Goal: Find specific page/section: Find specific page/section

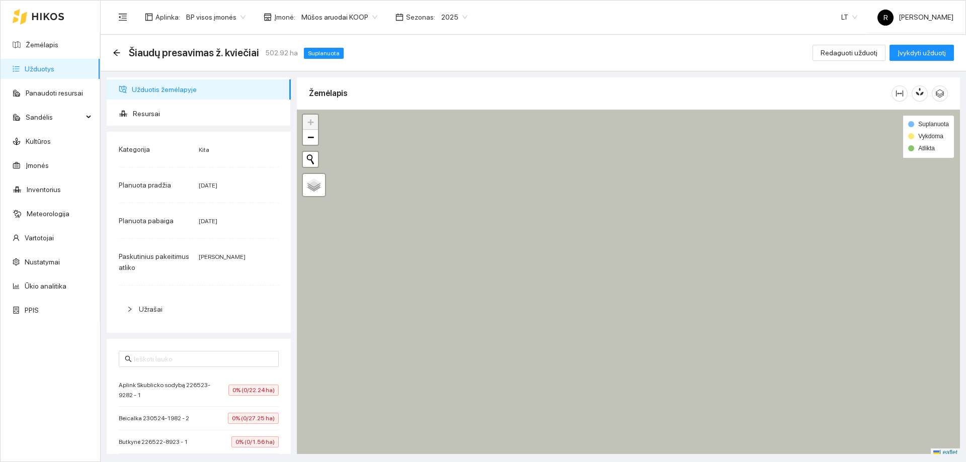
scroll to position [3, 0]
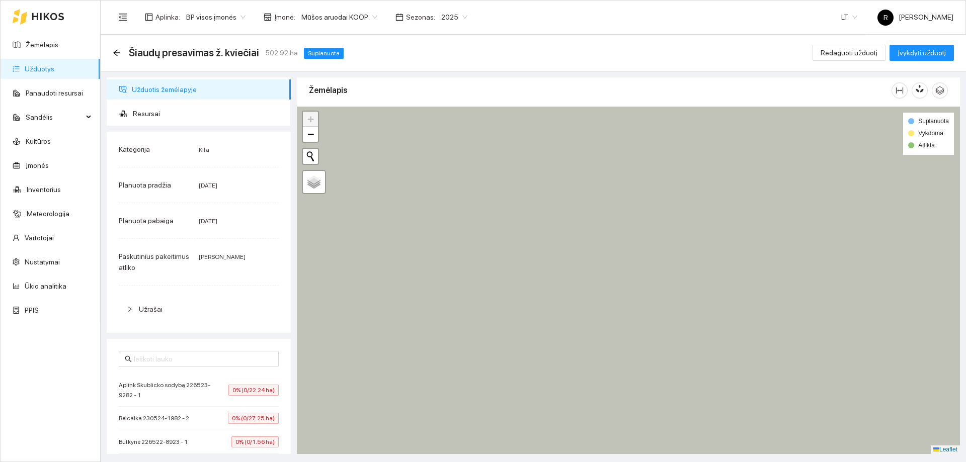
click at [569, 217] on icon at bounding box center [628, 280] width 797 height 418
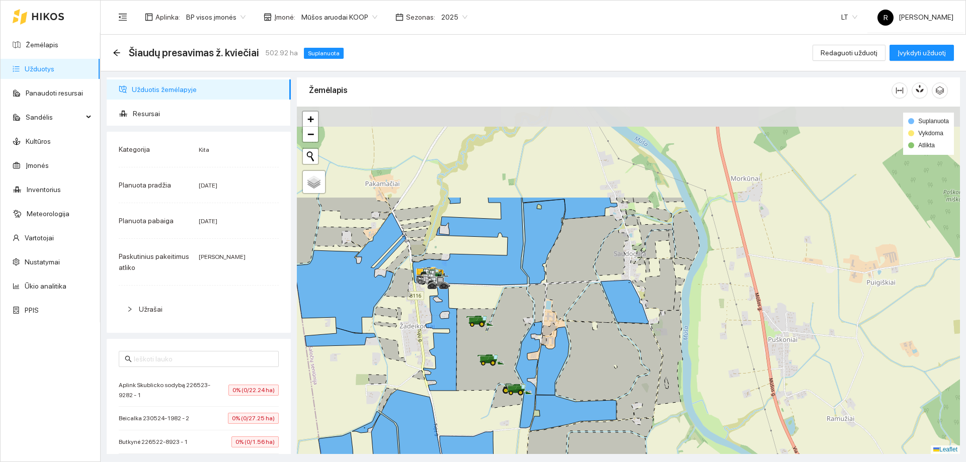
drag, startPoint x: 602, startPoint y: 201, endPoint x: 632, endPoint y: 326, distance: 129.1
click at [632, 326] on icon at bounding box center [639, 371] width 45 height 97
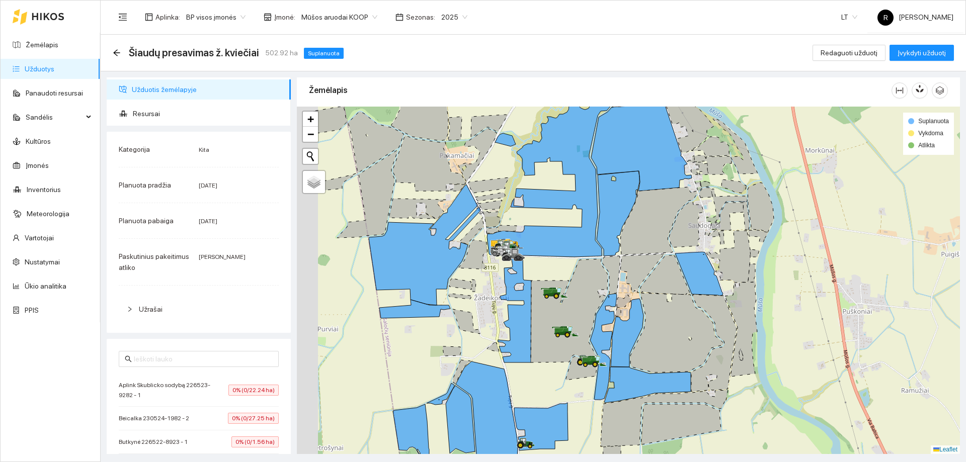
drag, startPoint x: 559, startPoint y: 301, endPoint x: 685, endPoint y: 263, distance: 131.3
click at [664, 263] on icon at bounding box center [642, 273] width 44 height 39
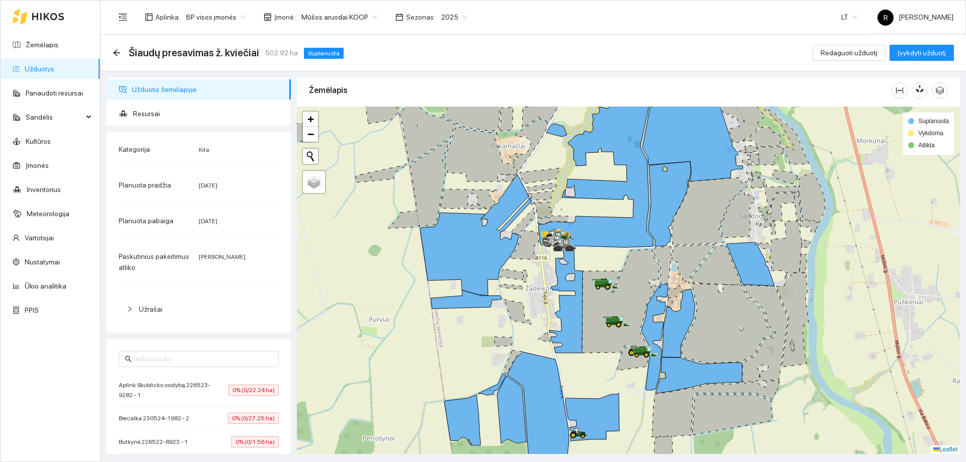
click at [52, 70] on link "Užduotys" at bounding box center [40, 69] width 30 height 8
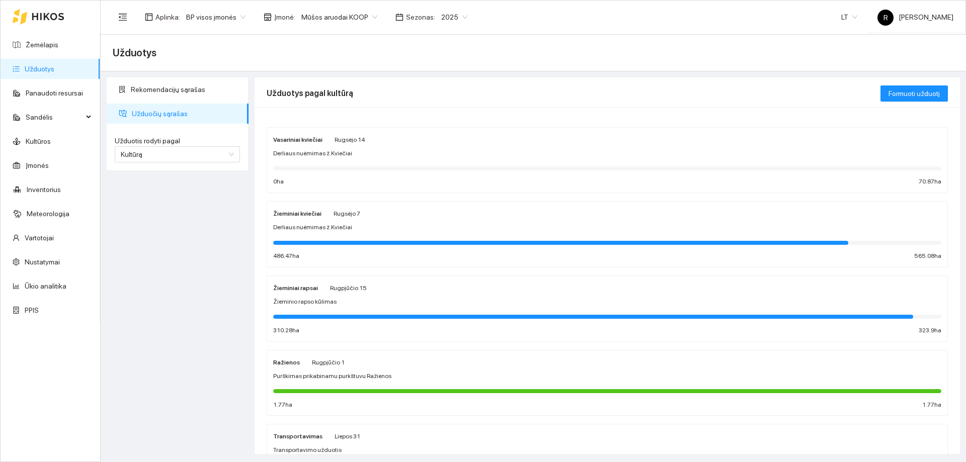
click at [311, 134] on div "Vasariniai kviečiai" at bounding box center [297, 139] width 49 height 11
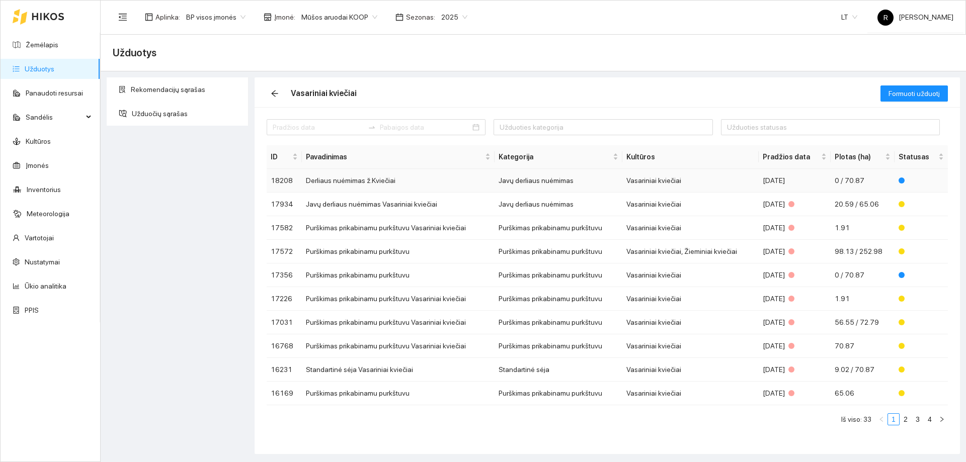
click at [639, 179] on td "Vasariniai kviečiai" at bounding box center [690, 181] width 136 height 24
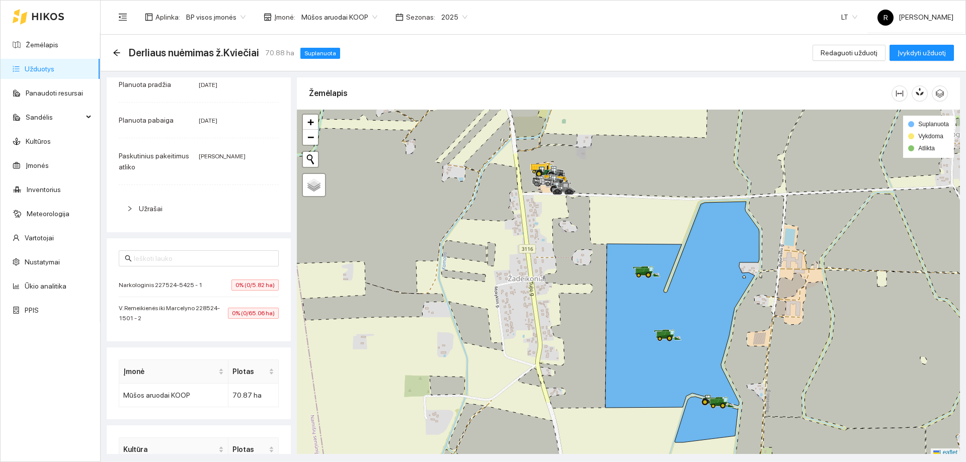
scroll to position [147, 0]
